Goal: Task Accomplishment & Management: Complete application form

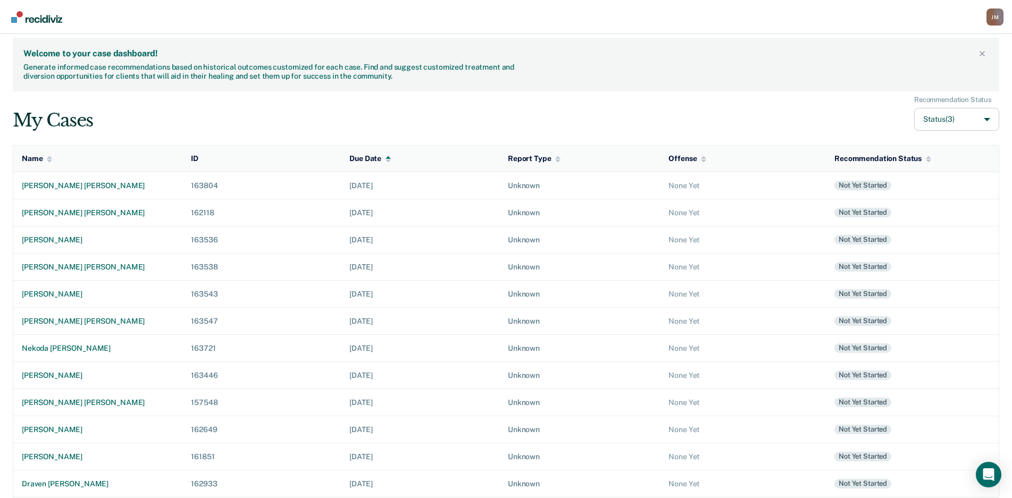
scroll to position [75, 0]
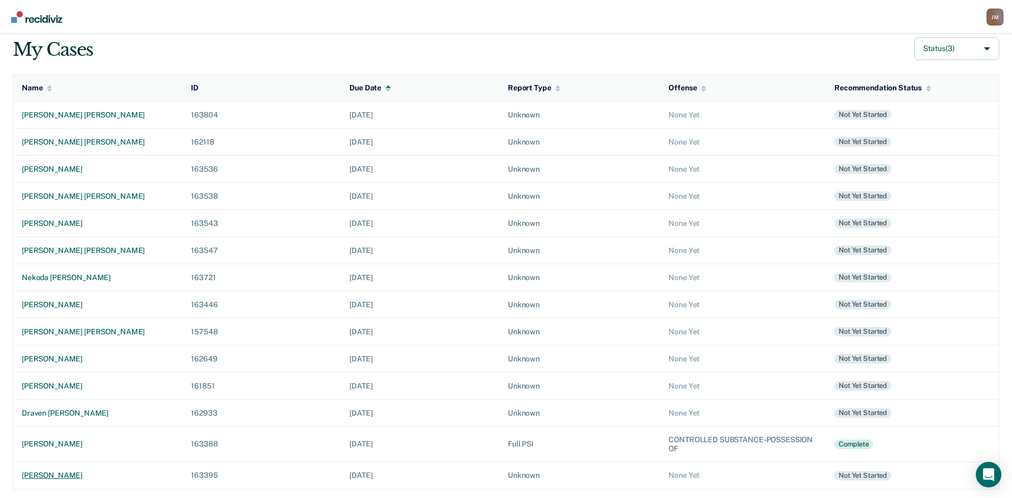
click at [99, 478] on div "[PERSON_NAME]" at bounding box center [98, 475] width 152 height 9
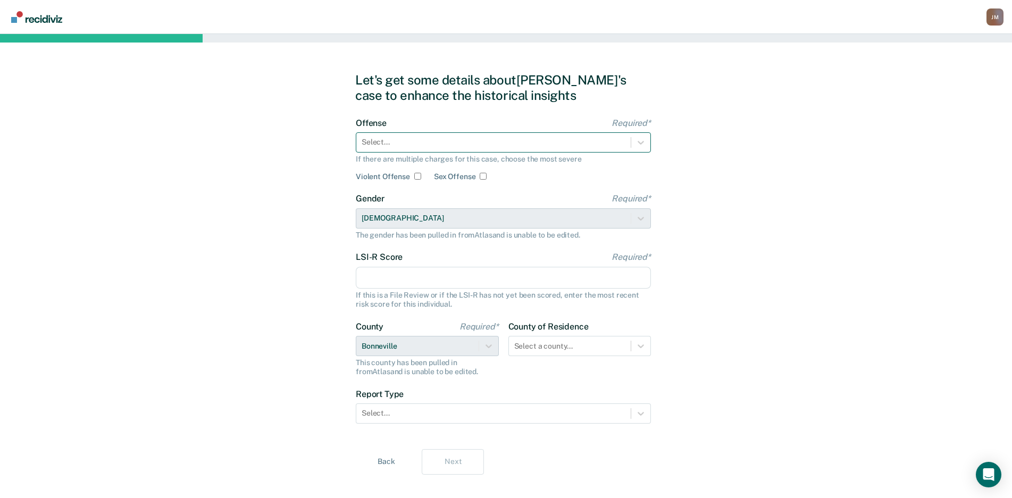
click at [537, 136] on div "Select..." at bounding box center [493, 141] width 274 height 15
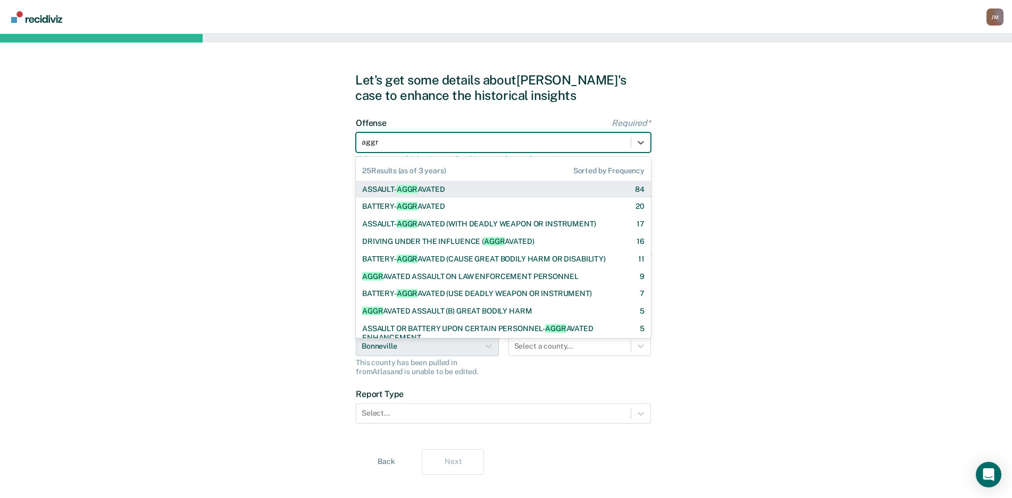
type input "aggra"
click at [493, 183] on div "ASSAULT- AGGRA VATED 84" at bounding box center [503, 190] width 295 height 18
checkbox input "true"
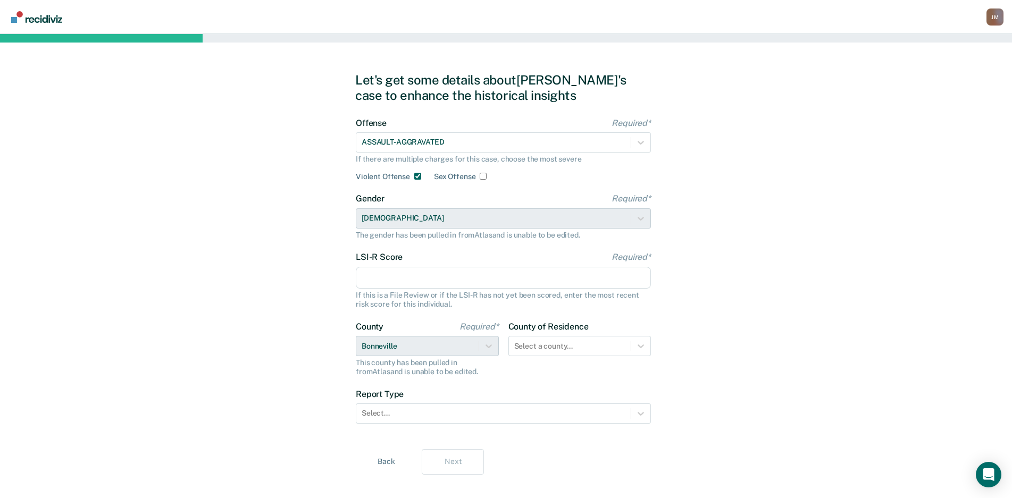
drag, startPoint x: 487, startPoint y: 284, endPoint x: 998, endPoint y: 249, distance: 512.0
click at [487, 284] on input "LSI-R Score Required*" at bounding box center [503, 278] width 295 height 22
type input "18"
click at [591, 415] on div at bounding box center [493, 413] width 264 height 11
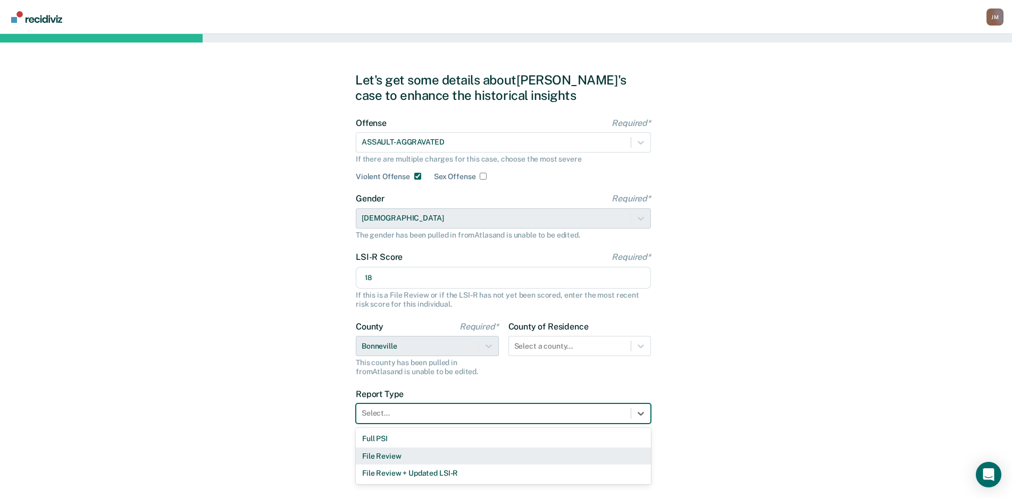
click at [407, 449] on div "File Review" at bounding box center [503, 457] width 295 height 18
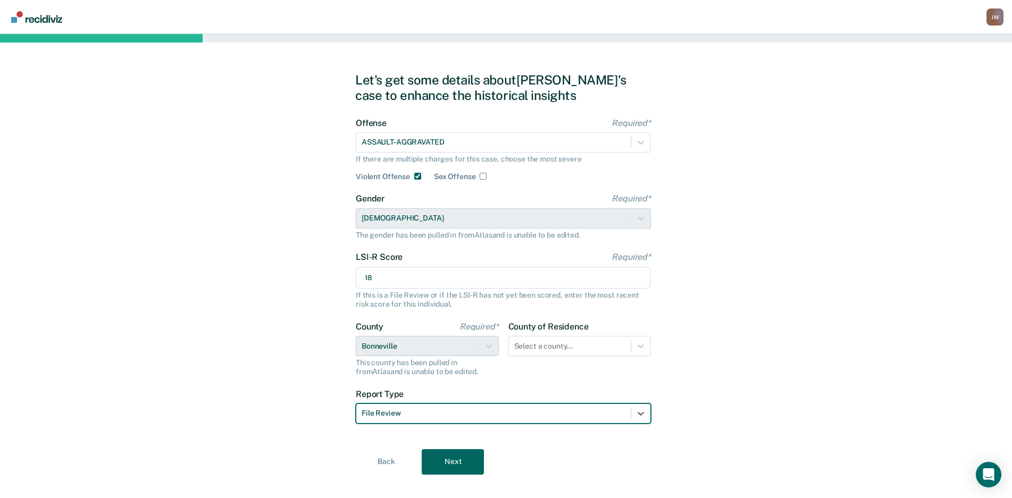
click at [411, 415] on div at bounding box center [493, 413] width 264 height 11
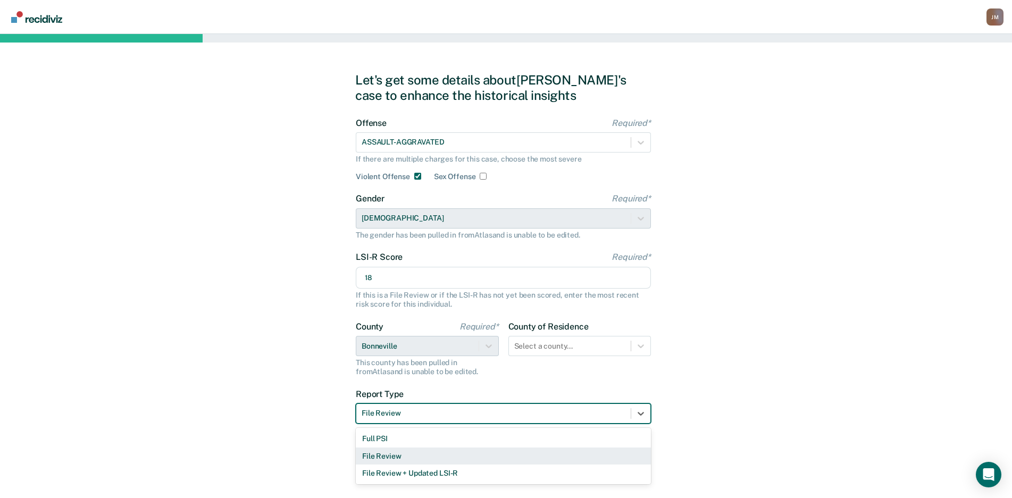
click at [410, 441] on div "Full PSI" at bounding box center [503, 439] width 295 height 18
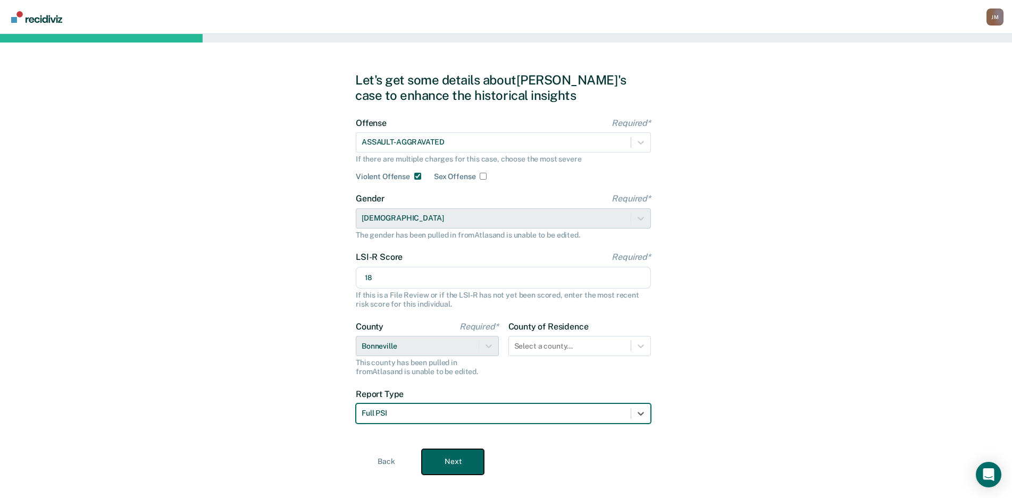
click at [442, 459] on button "Next" at bounding box center [453, 462] width 62 height 26
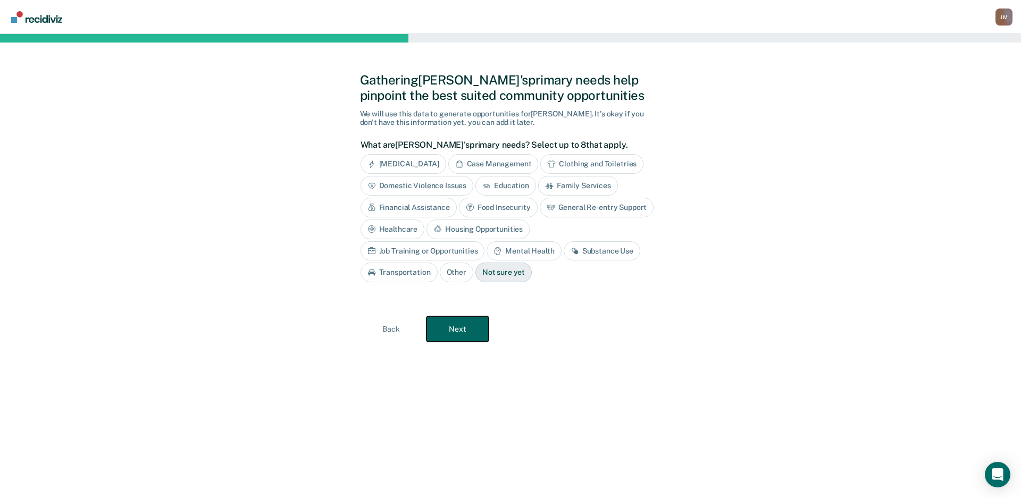
click at [476, 337] on button "Next" at bounding box center [457, 329] width 62 height 26
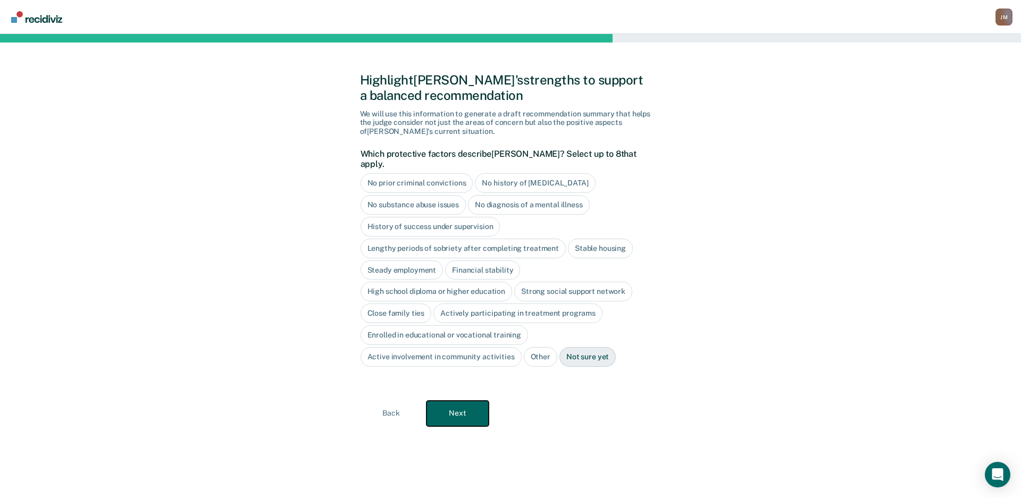
click at [472, 401] on button "Next" at bounding box center [457, 414] width 62 height 26
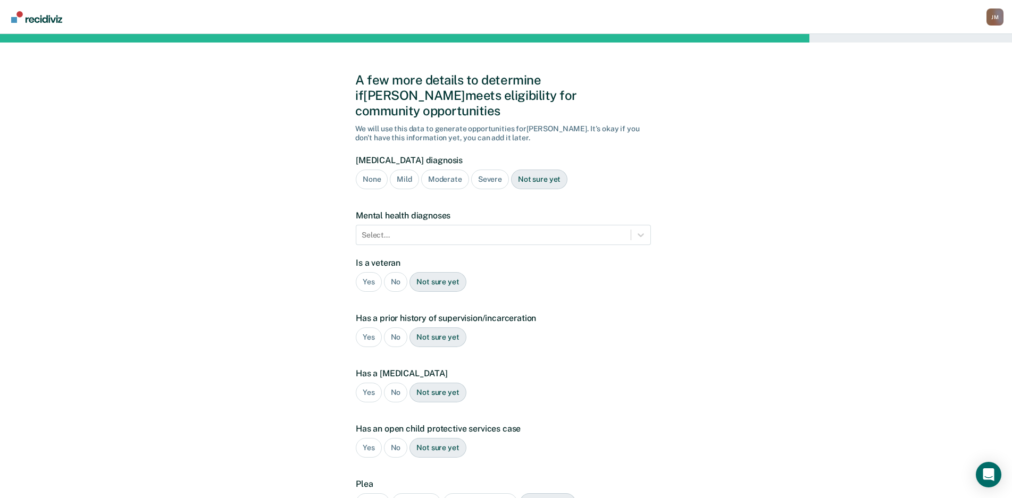
click at [410, 170] on div "Mild" at bounding box center [404, 180] width 29 height 20
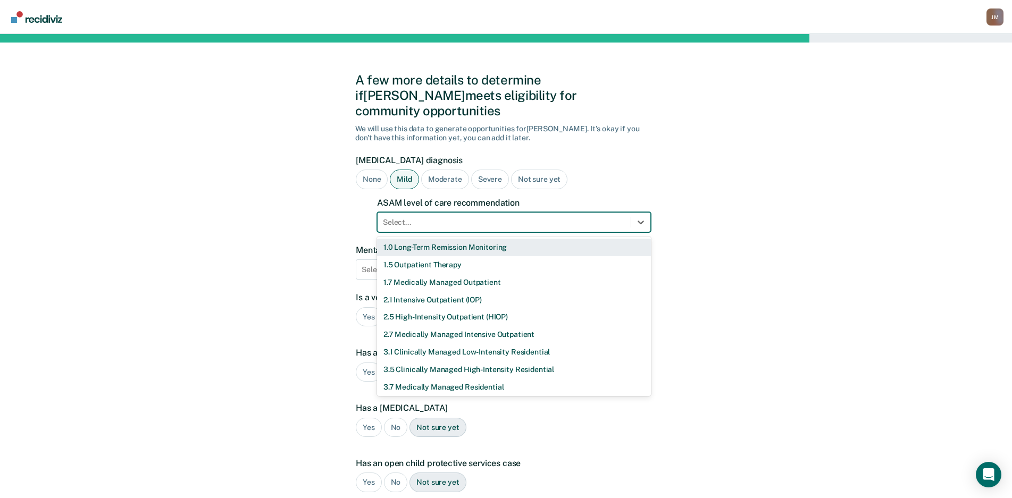
click at [434, 217] on div at bounding box center [504, 222] width 242 height 11
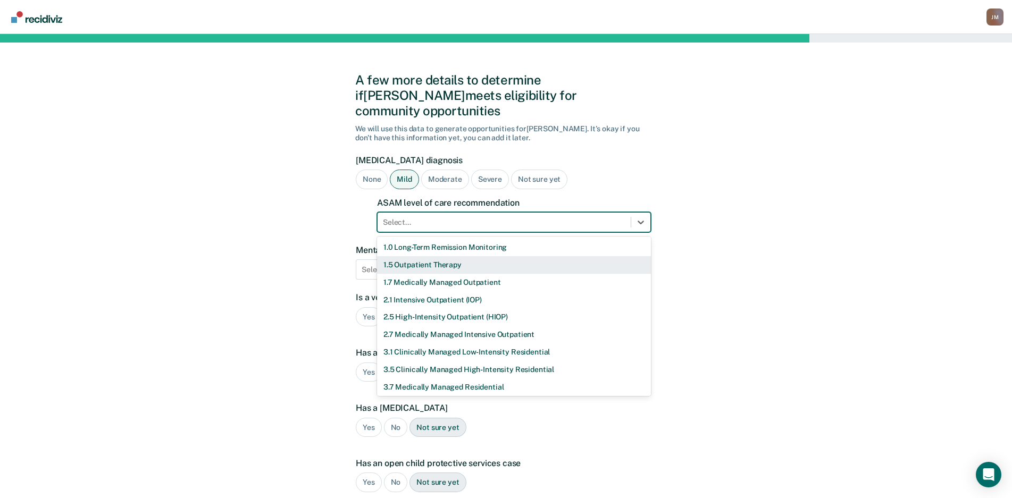
click at [426, 256] on div "1.5 Outpatient Therapy" at bounding box center [514, 265] width 274 height 18
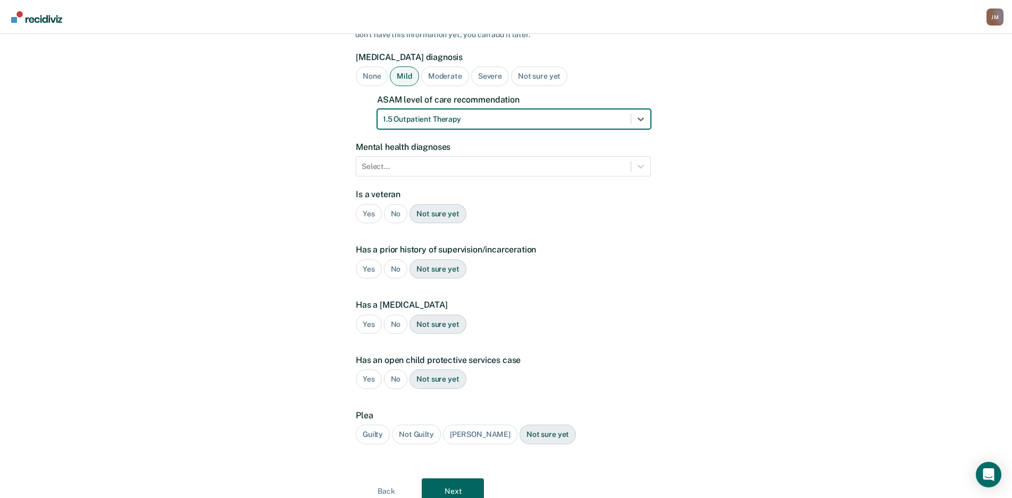
scroll to position [132, 0]
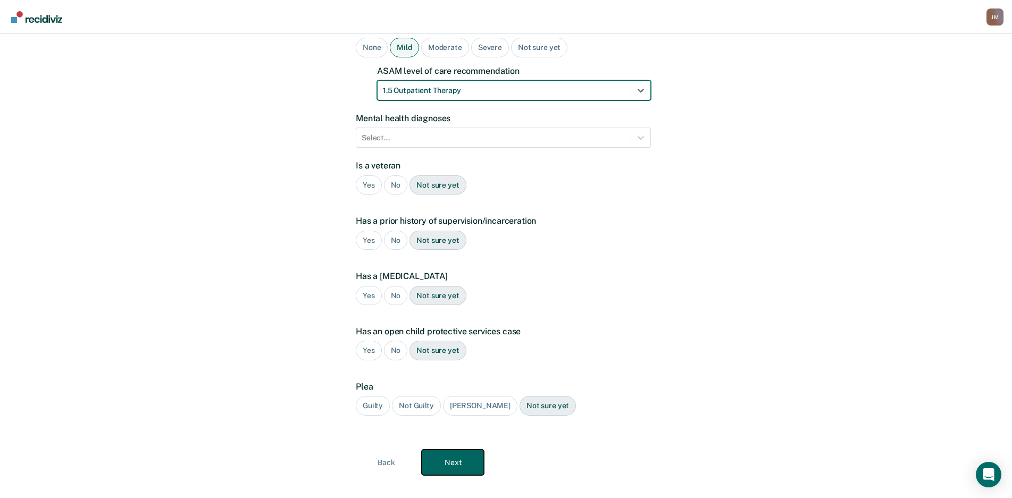
click at [465, 450] on button "Next" at bounding box center [453, 463] width 62 height 26
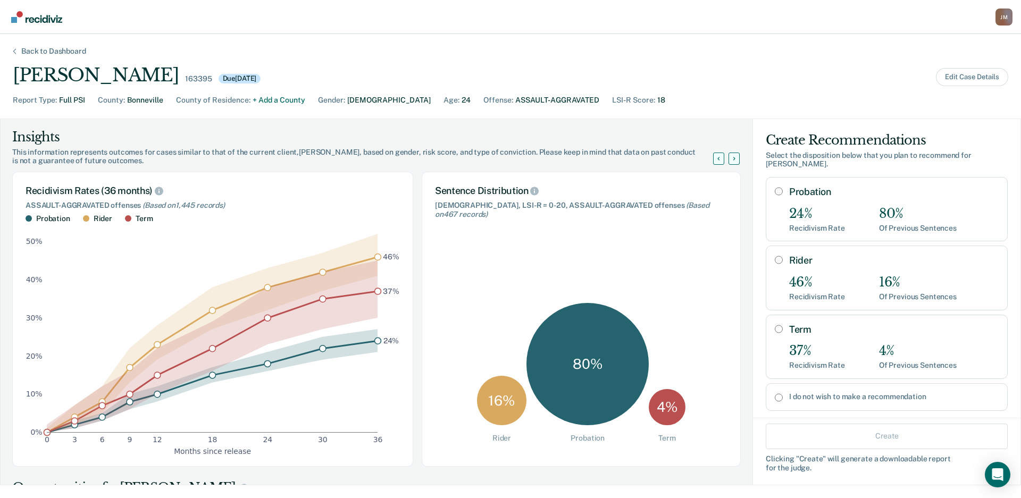
click at [804, 209] on div "24%" at bounding box center [817, 213] width 56 height 15
radio input "true"
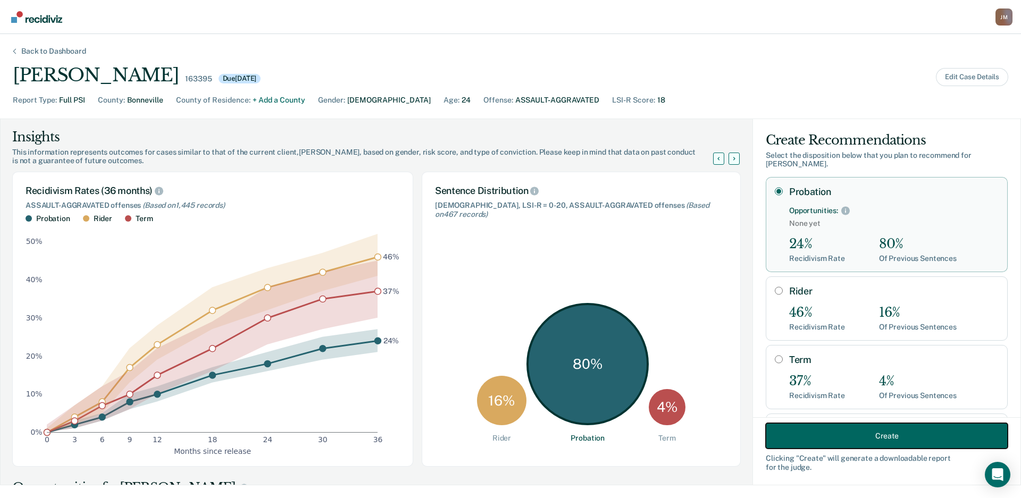
click at [864, 435] on button "Create" at bounding box center [886, 436] width 242 height 26
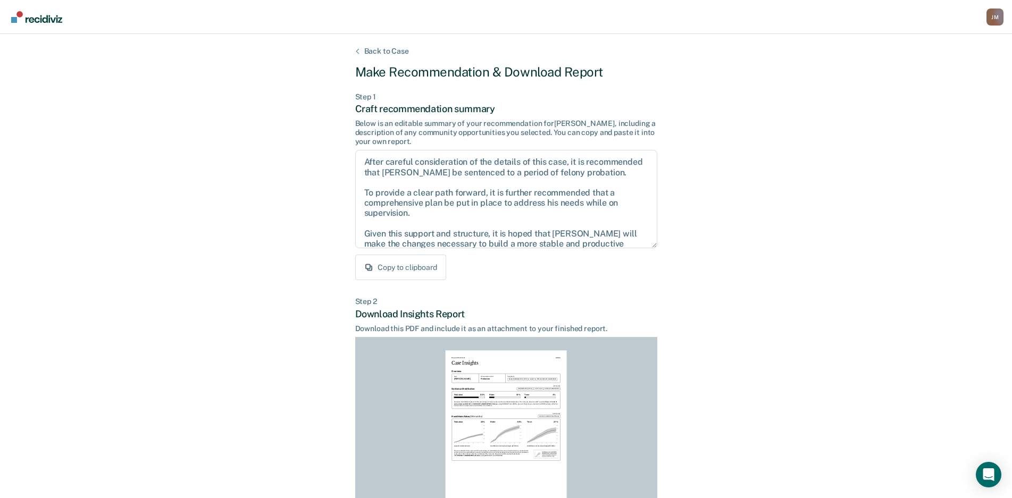
scroll to position [108, 0]
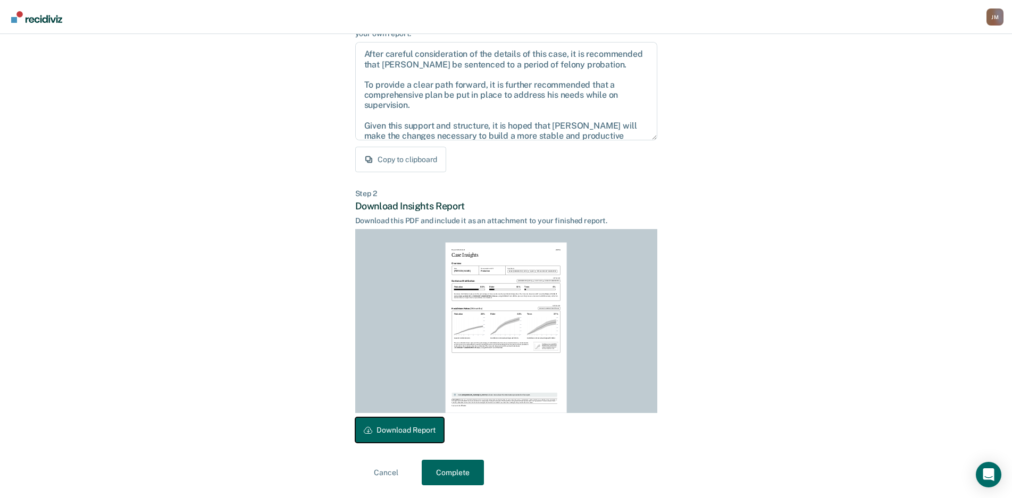
click at [413, 433] on button "Download Report" at bounding box center [399, 430] width 89 height 26
click at [443, 441] on button "Download Report" at bounding box center [399, 430] width 89 height 26
click at [444, 466] on button "Complete" at bounding box center [453, 473] width 62 height 26
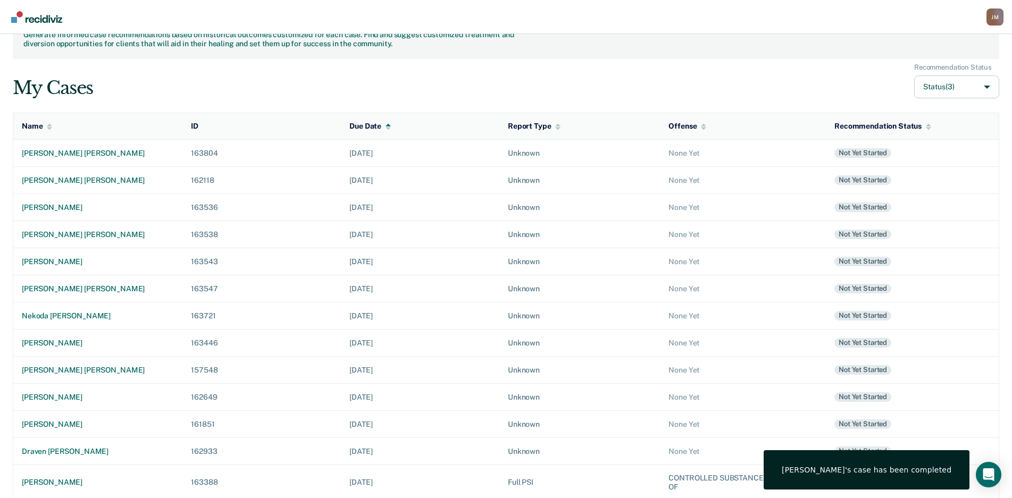
scroll to position [75, 0]
